Goal: Task Accomplishment & Management: Use online tool/utility

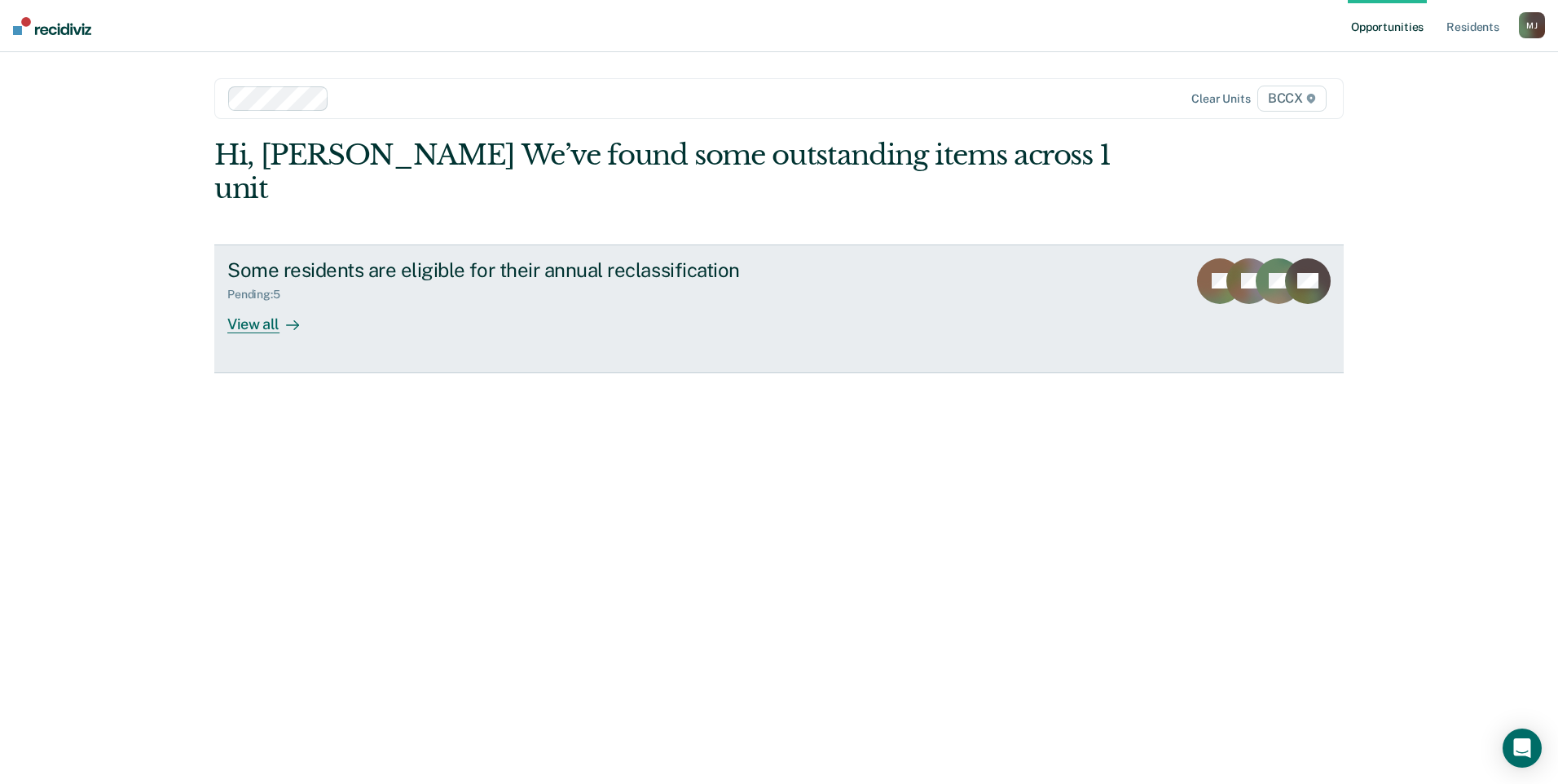
click at [271, 302] on div "View all" at bounding box center [272, 318] width 91 height 32
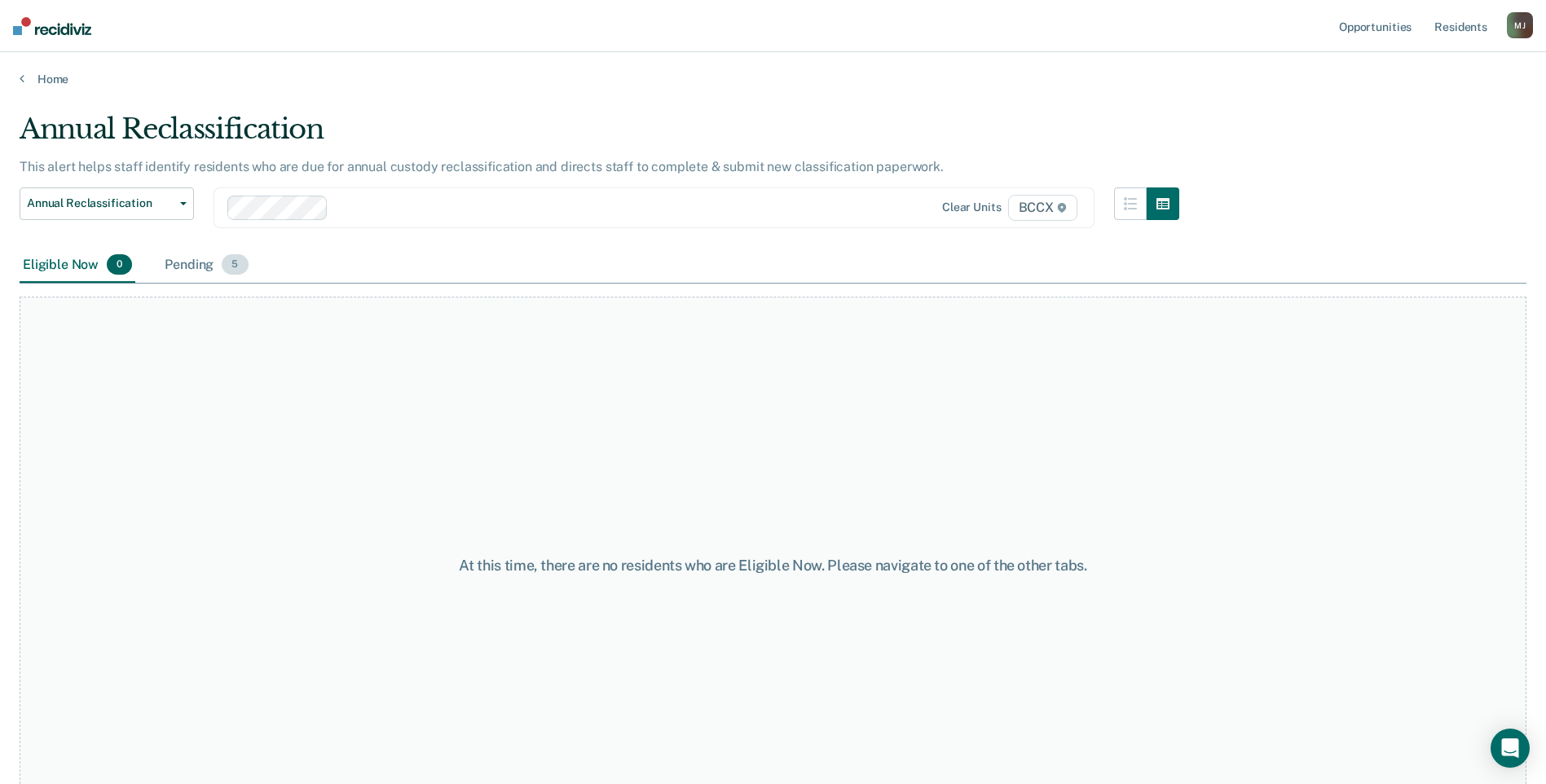
click at [187, 270] on div "Pending 5" at bounding box center [206, 266] width 90 height 36
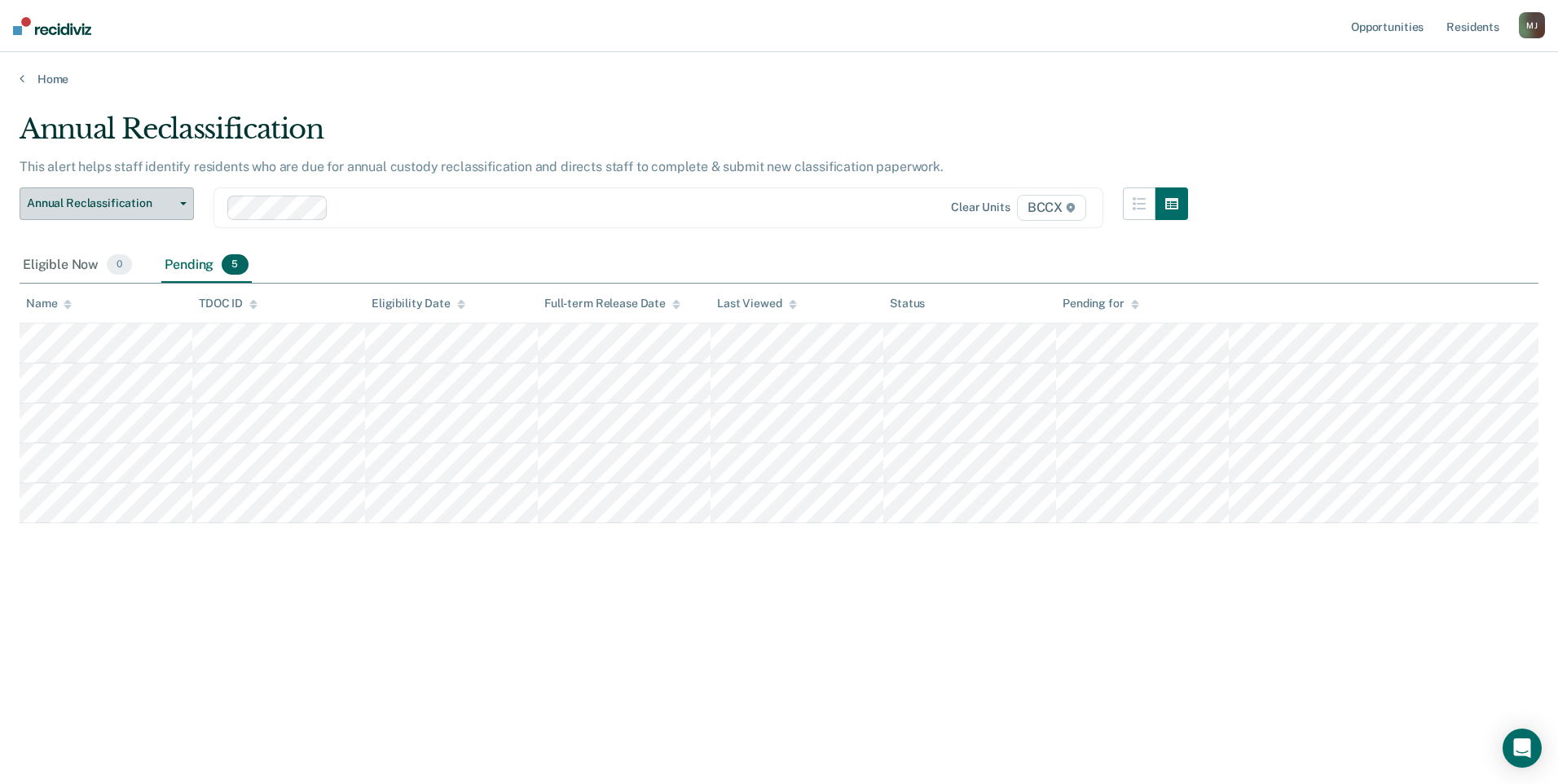
click at [184, 204] on icon "button" at bounding box center [183, 203] width 7 height 3
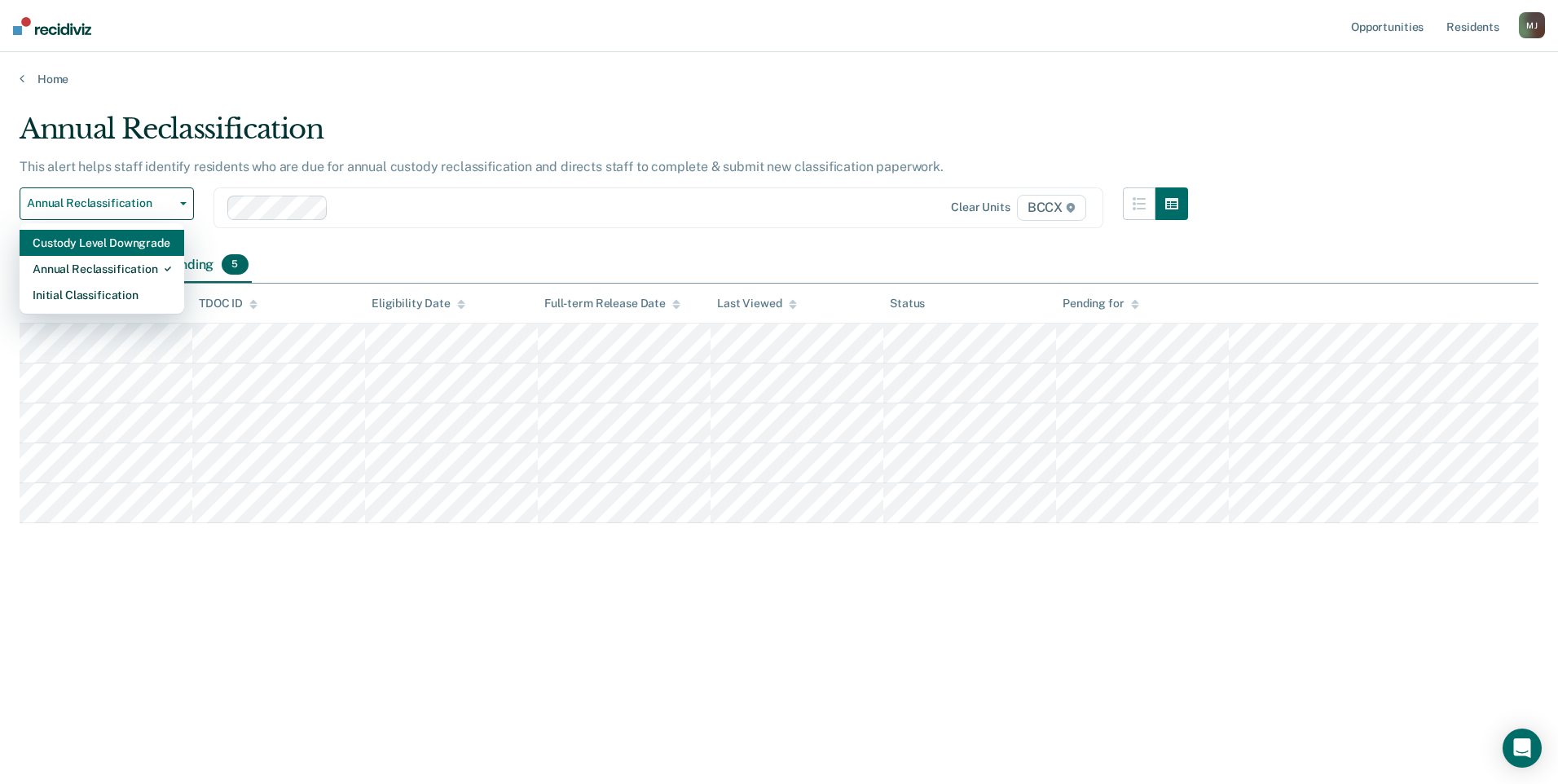
click at [162, 245] on div "Custody Level Downgrade" at bounding box center [101, 243] width 138 height 26
